Goal: Learn about a topic: Learn about a topic

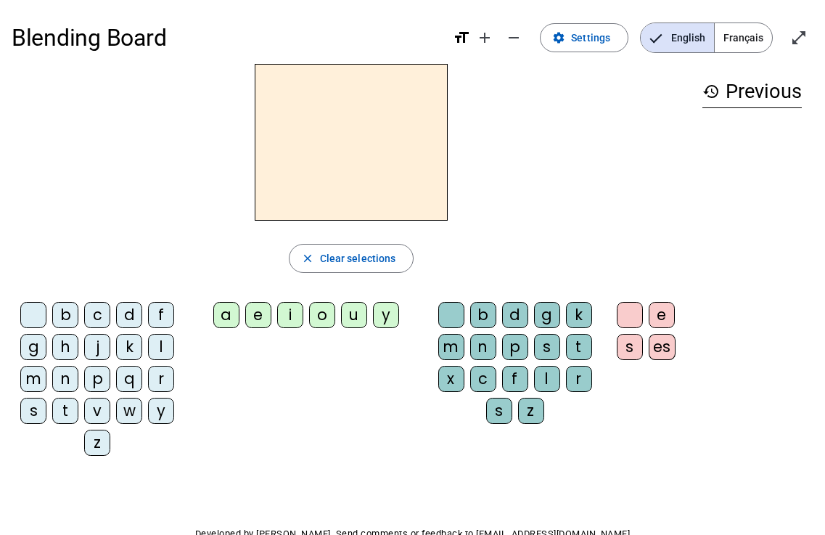
click at [755, 43] on span "Français" at bounding box center [743, 37] width 57 height 29
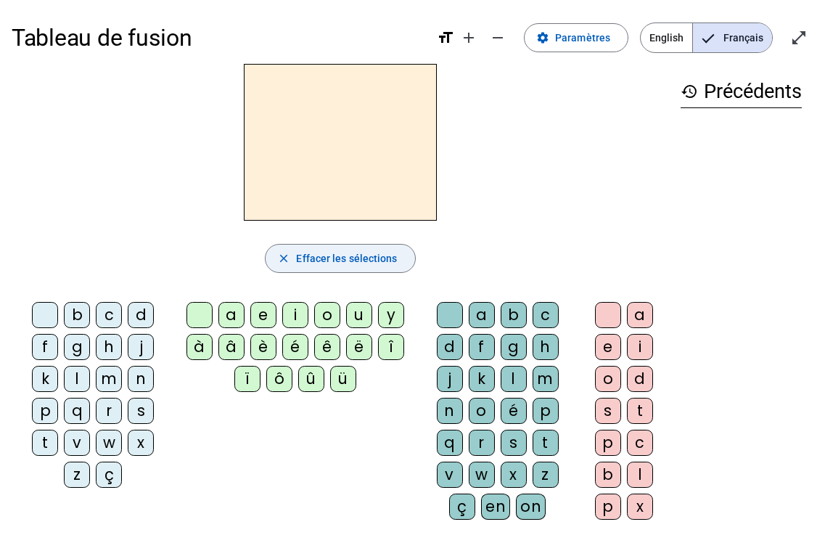
click at [298, 271] on span "button" at bounding box center [340, 258] width 149 height 35
click at [128, 346] on div "j" at bounding box center [141, 347] width 26 height 26
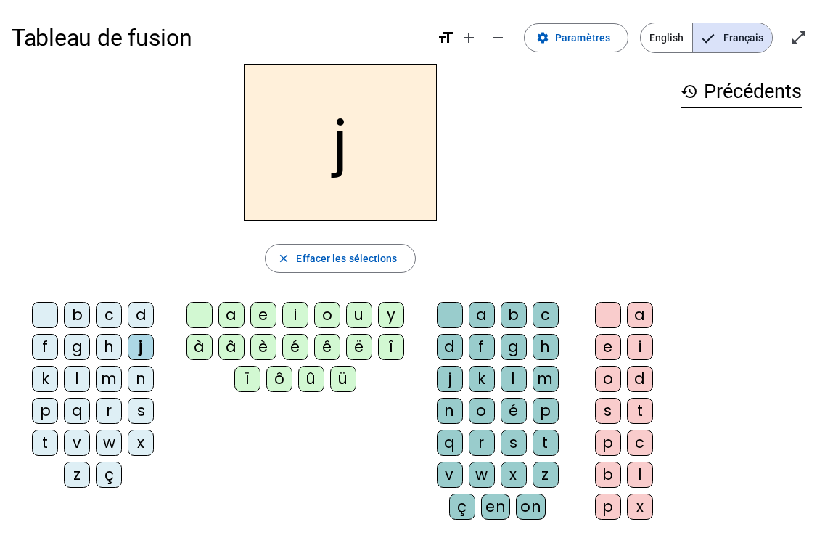
click at [255, 319] on div "e" at bounding box center [263, 315] width 26 height 26
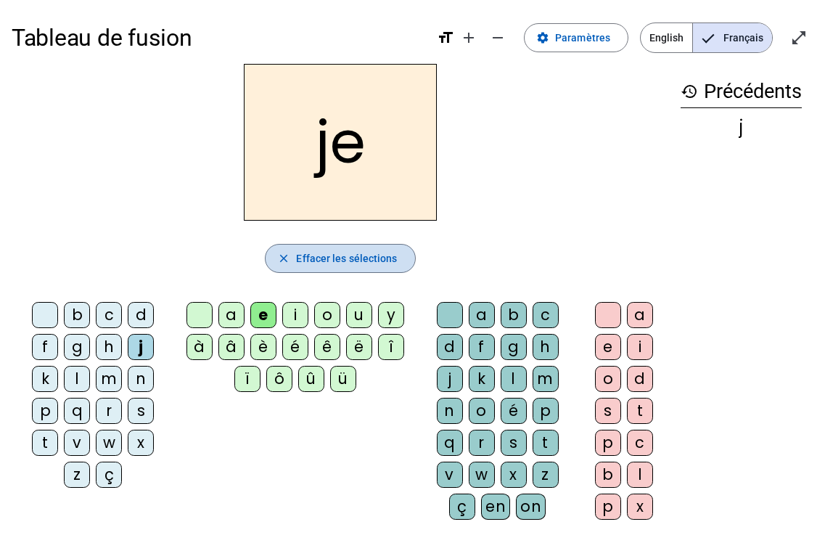
click at [285, 247] on span "button" at bounding box center [340, 258] width 149 height 35
